Goal: Find specific page/section: Find specific page/section

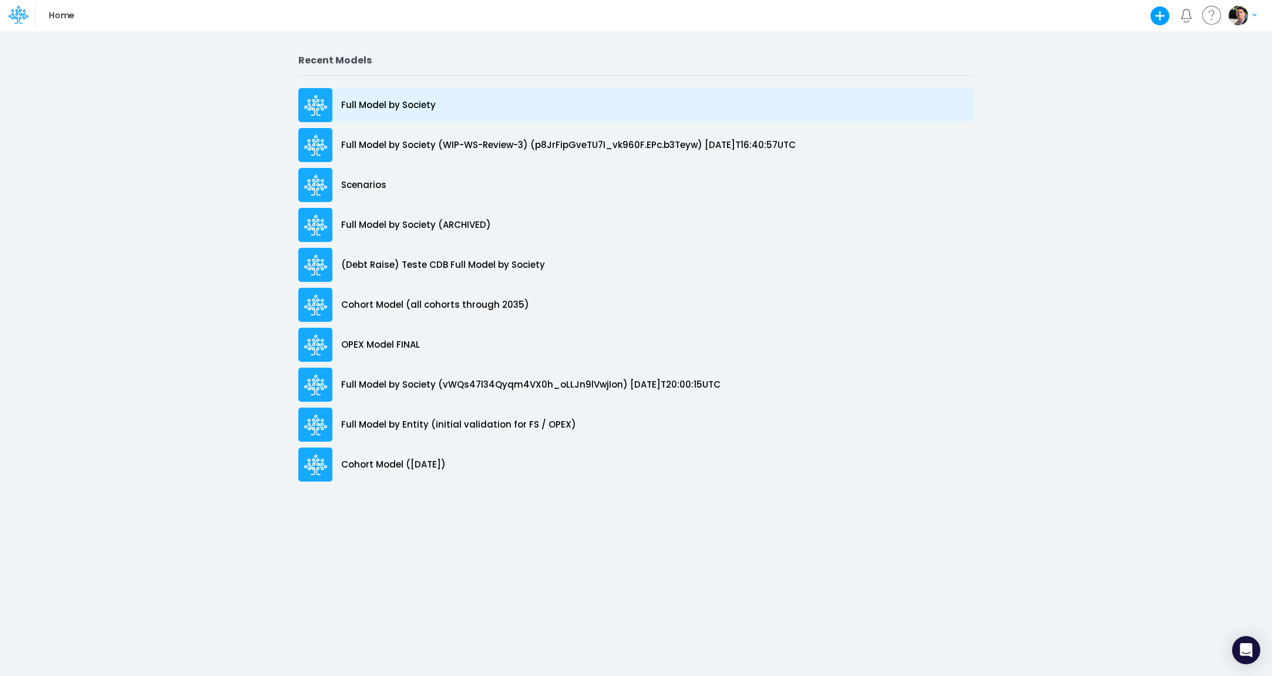
click at [398, 110] on p "Full Model by Society" at bounding box center [388, 106] width 95 height 14
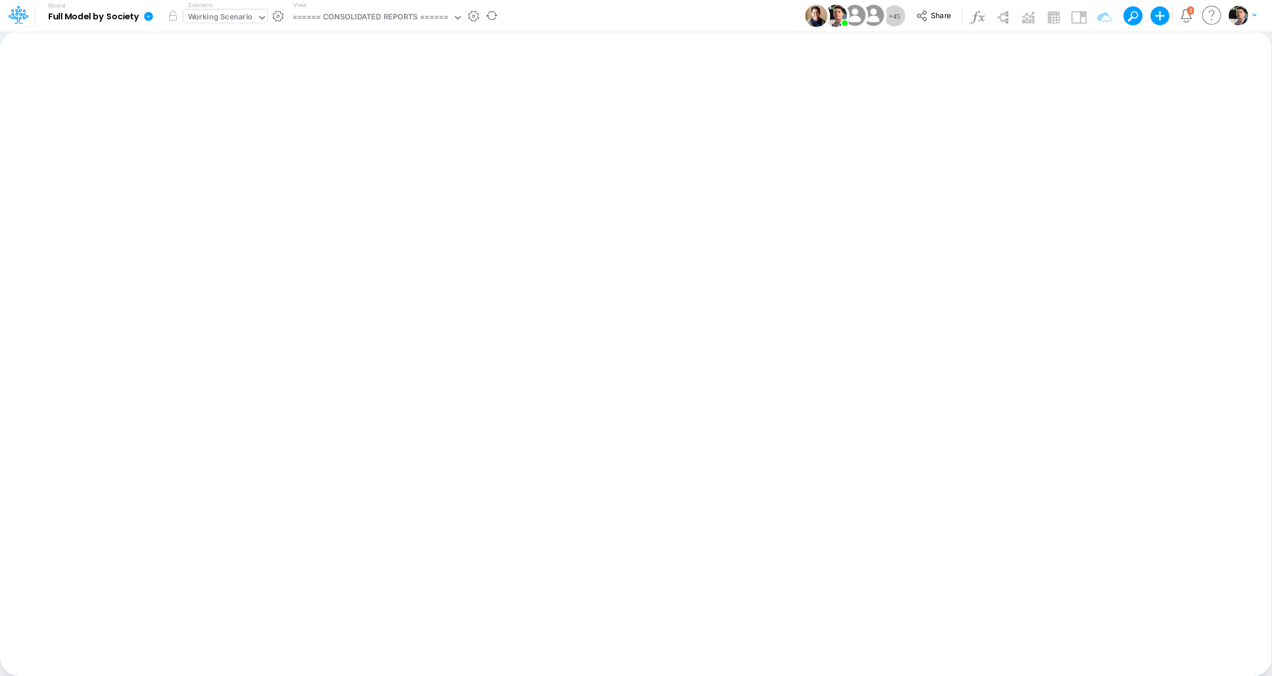
click at [239, 19] on div "Working Scenario" at bounding box center [220, 18] width 65 height 14
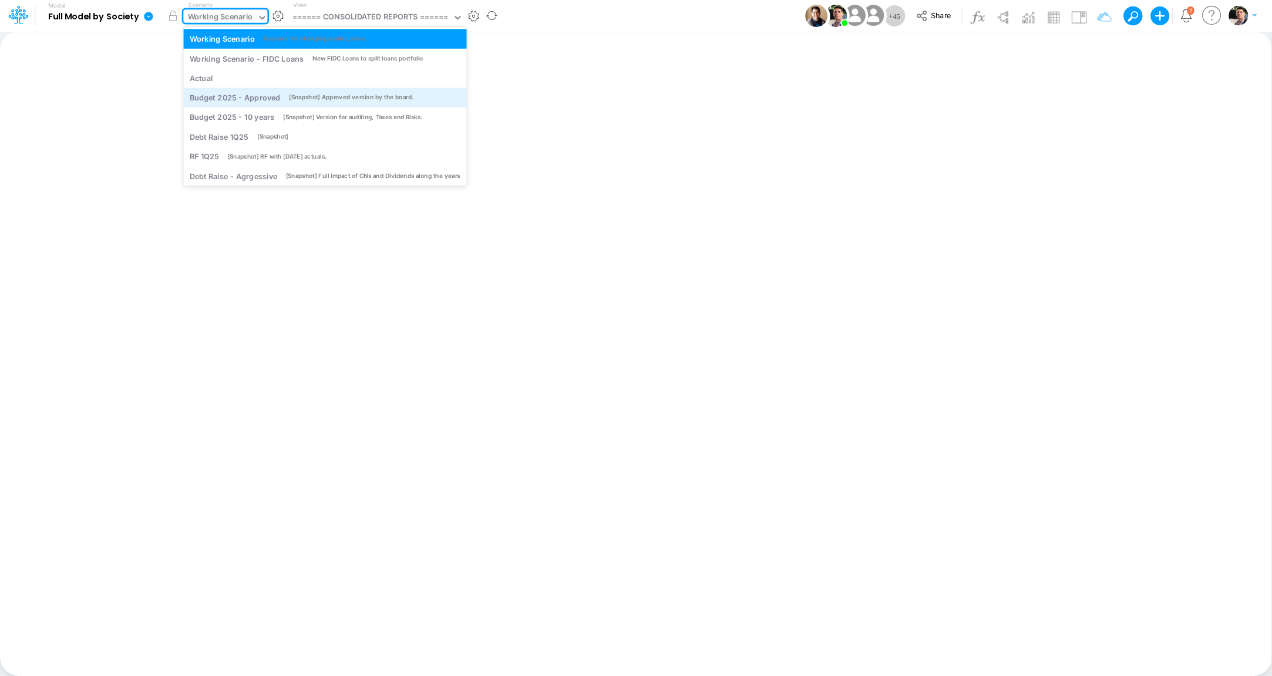
scroll to position [46, 0]
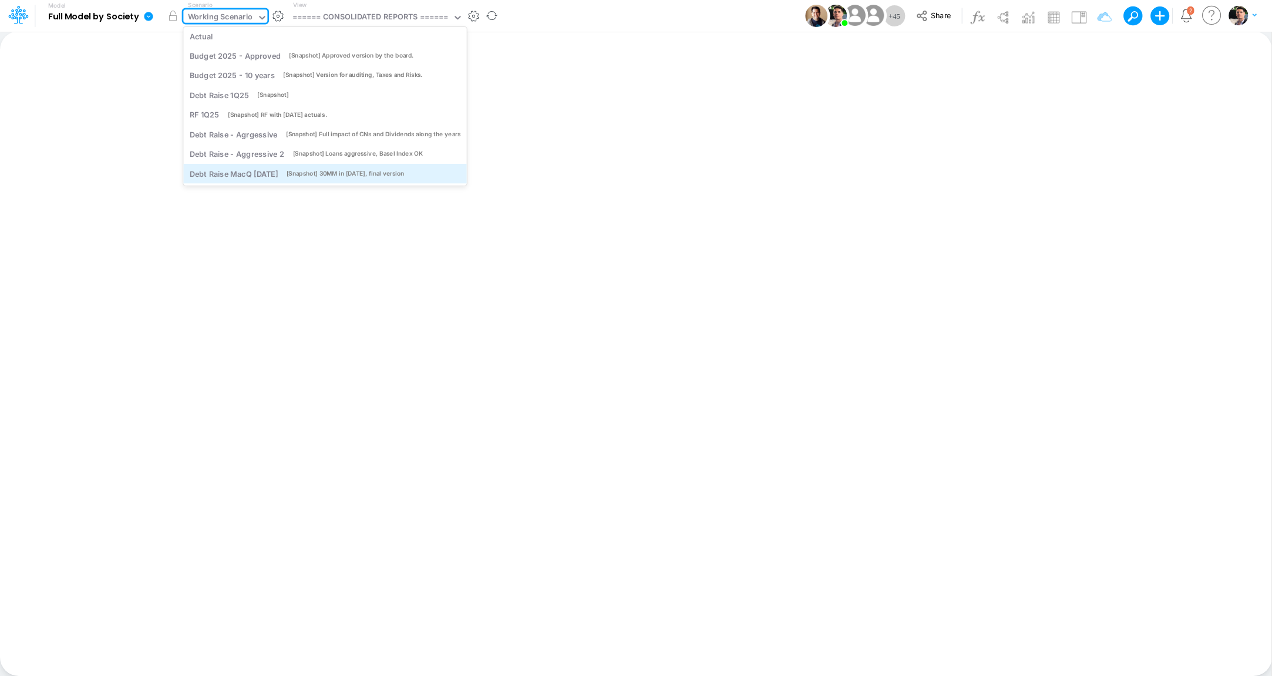
click at [264, 177] on div "Debt Raise MacQ Sep25" at bounding box center [234, 173] width 88 height 11
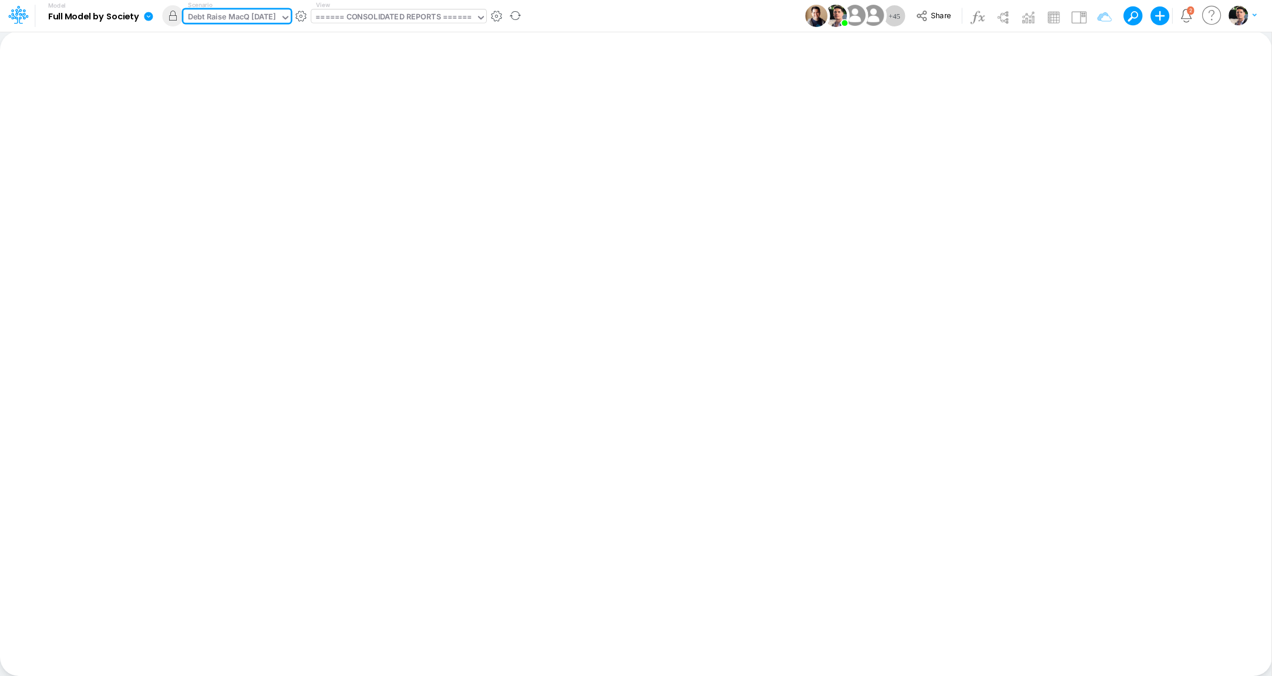
click at [386, 24] on div "====== CONSOLIDATED REPORTS ======" at bounding box center [393, 18] width 156 height 14
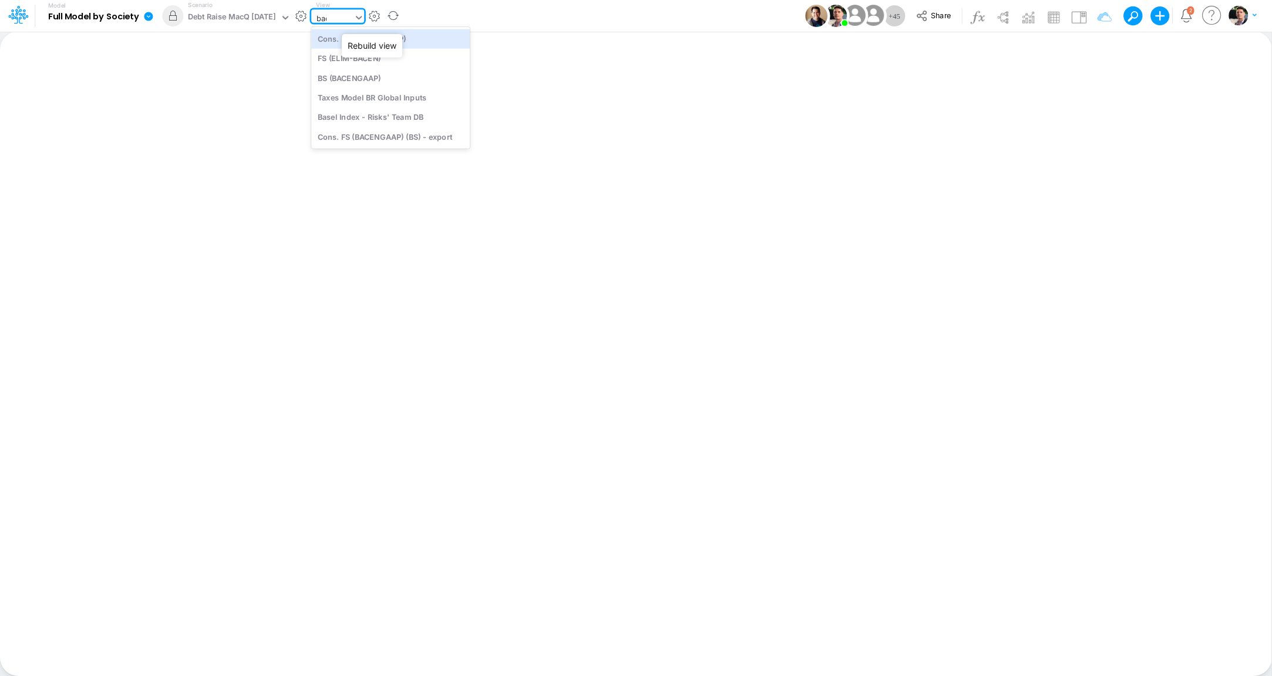
type input "bace"
click at [361, 84] on div "BS (BACENGAAP)" at bounding box center [390, 77] width 159 height 19
type input "BS (USGAAP) - Detailed"
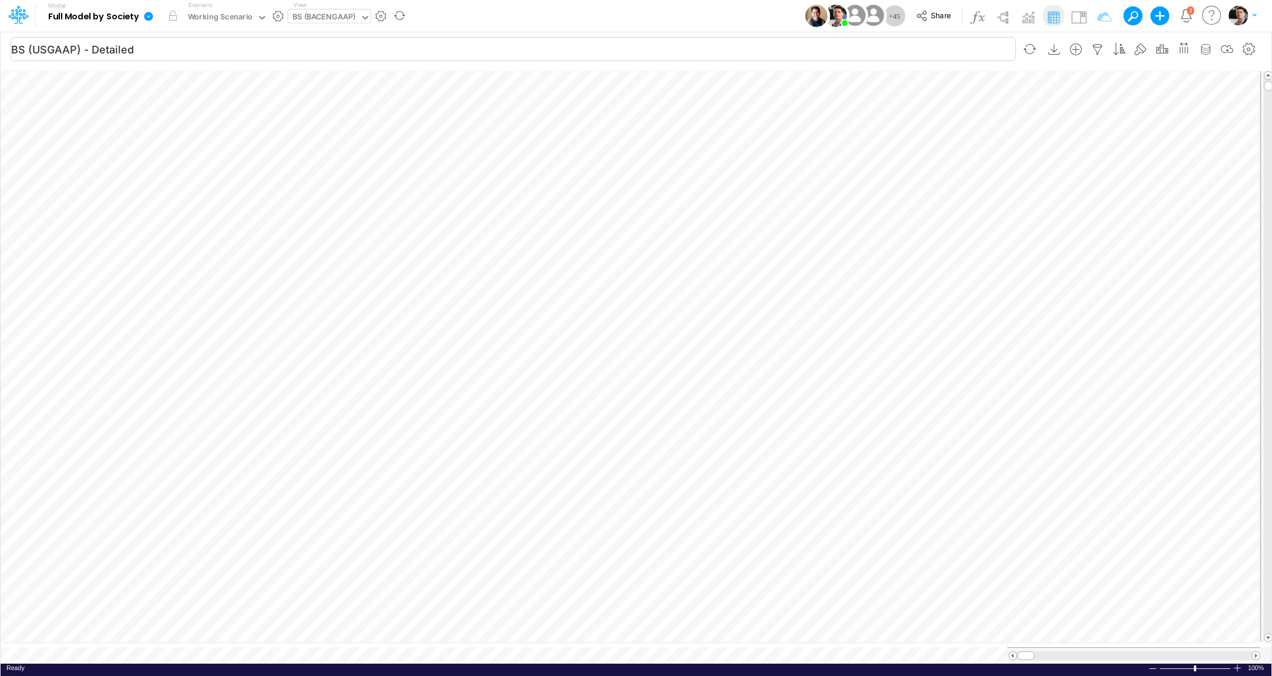
scroll to position [5, 36]
